Goal: Task Accomplishment & Management: Manage account settings

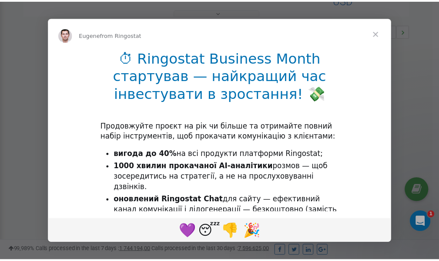
scroll to position [260, 0]
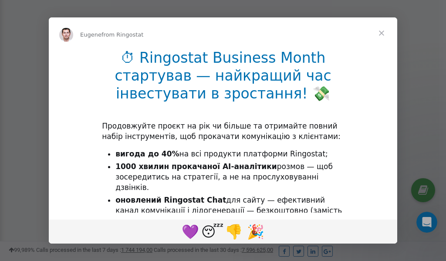
click at [382, 33] on span "Close" at bounding box center [381, 32] width 31 height 31
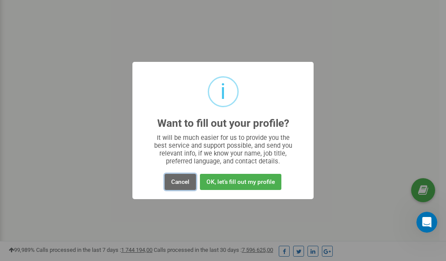
click at [179, 181] on button "Cancel" at bounding box center [180, 182] width 31 height 16
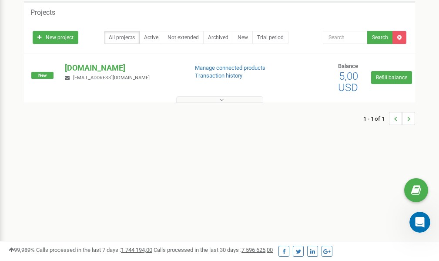
scroll to position [0, 0]
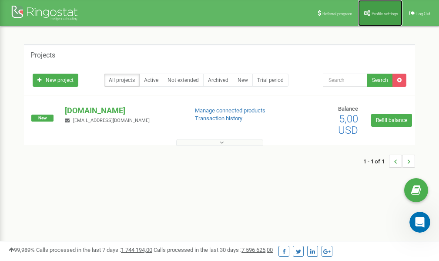
click at [385, 15] on span "Profile settings" at bounding box center [385, 13] width 27 height 5
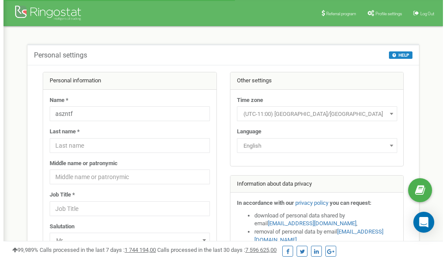
scroll to position [44, 0]
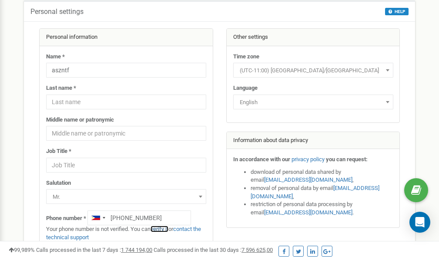
click at [164, 230] on link "verify it" at bounding box center [160, 229] width 18 height 7
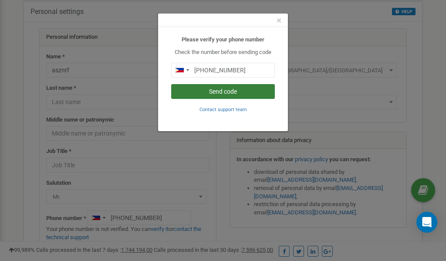
click at [202, 93] on button "Send code" at bounding box center [223, 91] width 104 height 15
